Goal: Task Accomplishment & Management: Complete application form

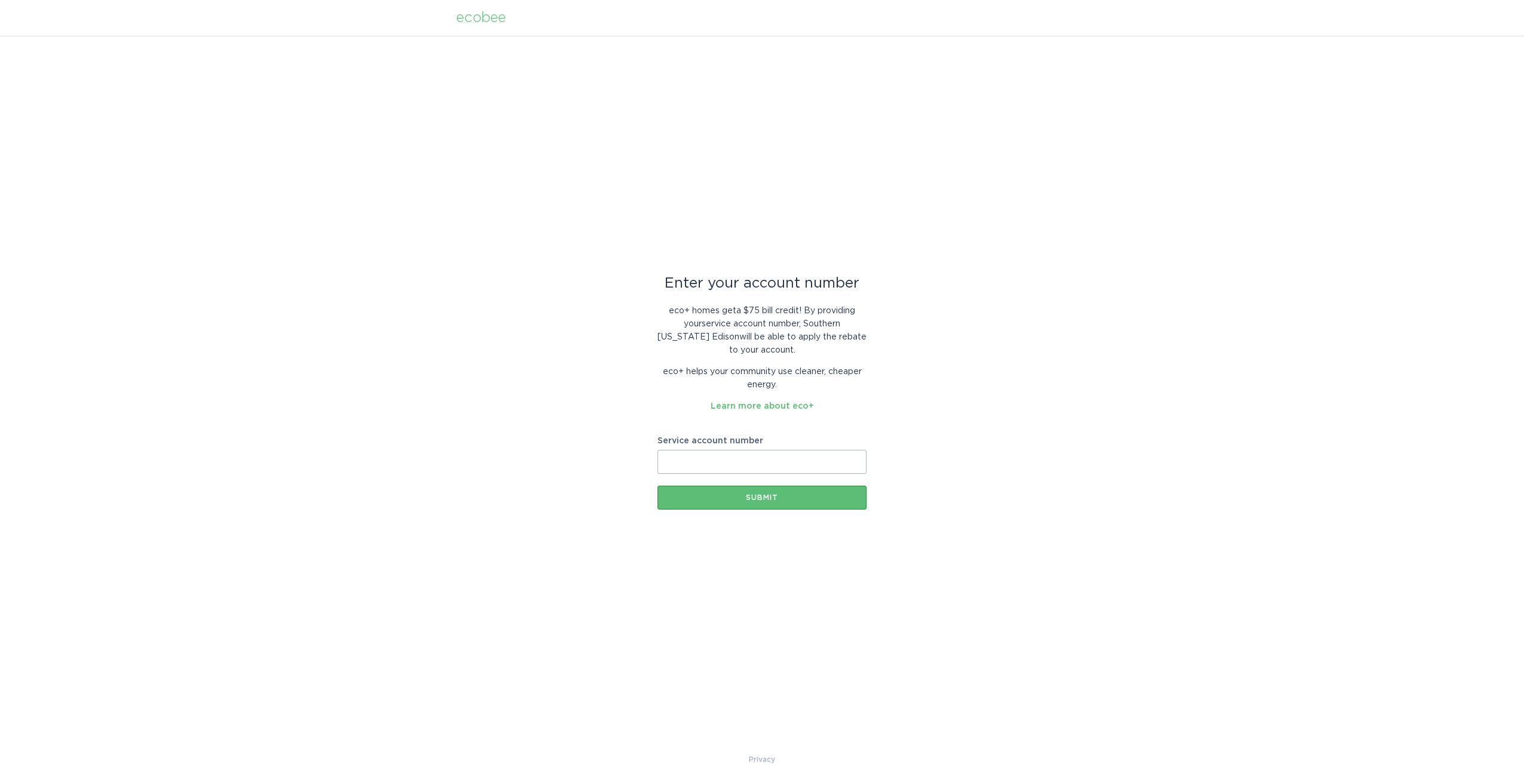
click at [822, 475] on form "Service account number Submit" at bounding box center [762, 473] width 209 height 73
click at [837, 465] on input "Service account number" at bounding box center [762, 461] width 209 height 24
type input "2189644404"
click at [761, 491] on button "Submit" at bounding box center [762, 498] width 209 height 24
